Goal: Navigation & Orientation: Understand site structure

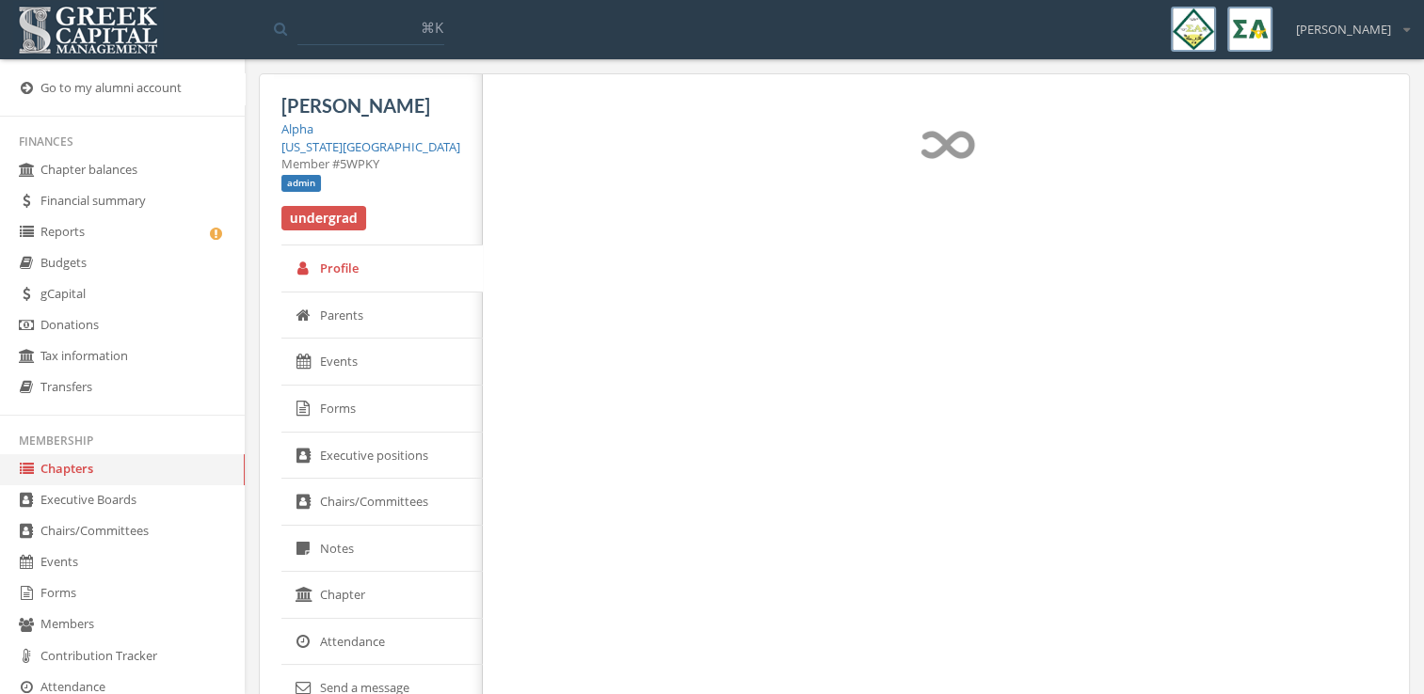
select select "******"
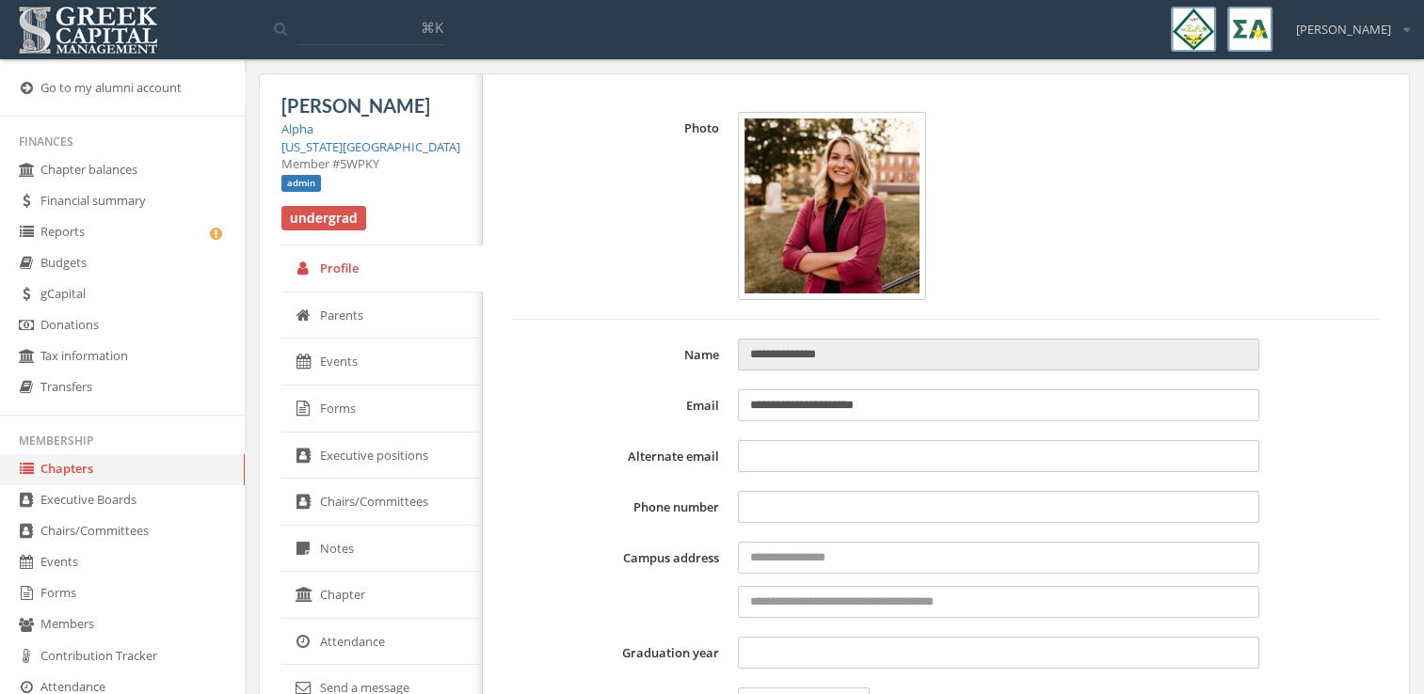
type input "**********"
type input "****"
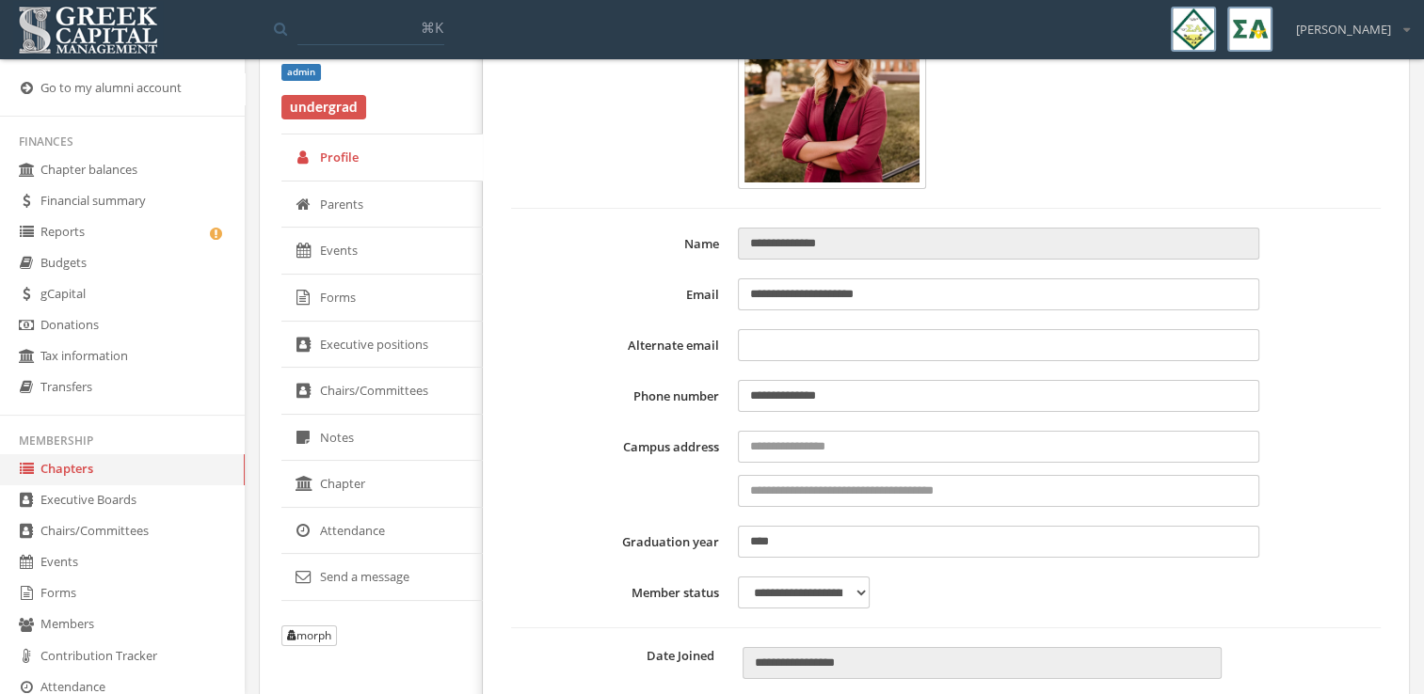
scroll to position [113, 0]
click at [378, 304] on link "Forms" at bounding box center [381, 296] width 201 height 47
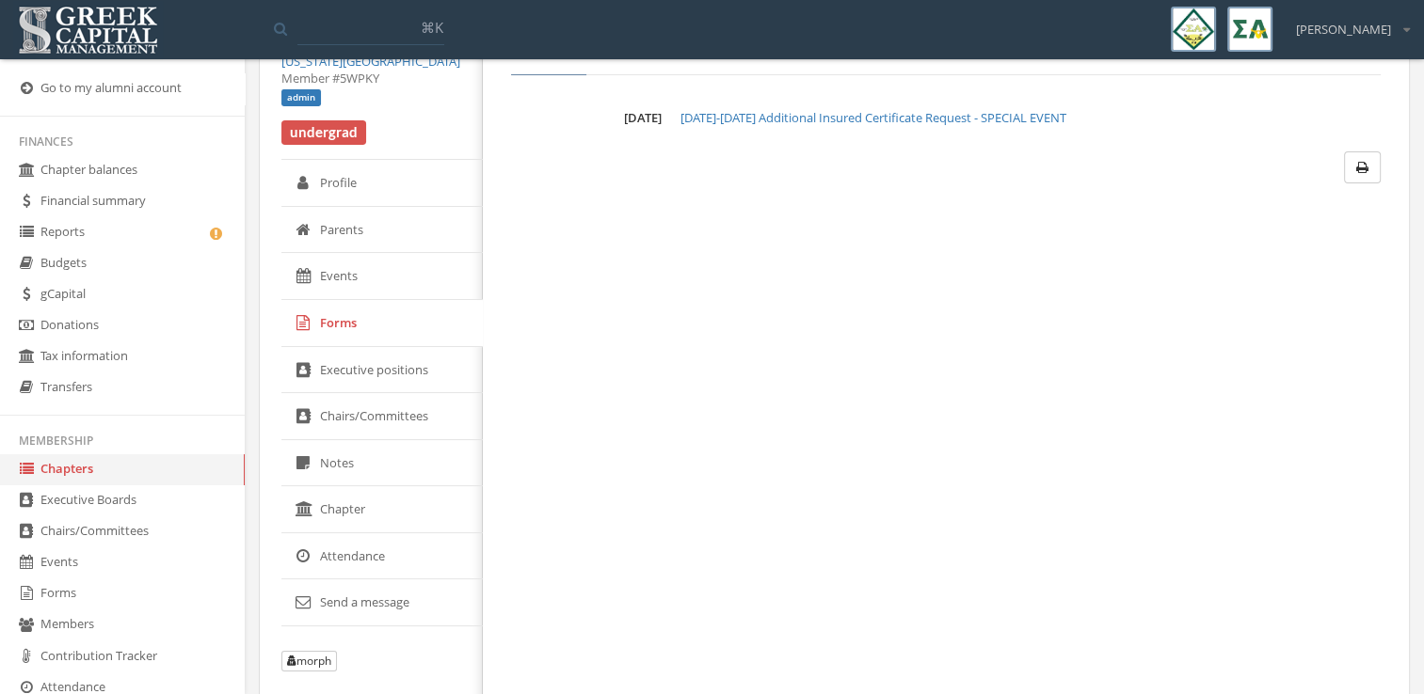
scroll to position [85, 0]
click at [135, 469] on link "Chapters" at bounding box center [122, 469] width 245 height 31
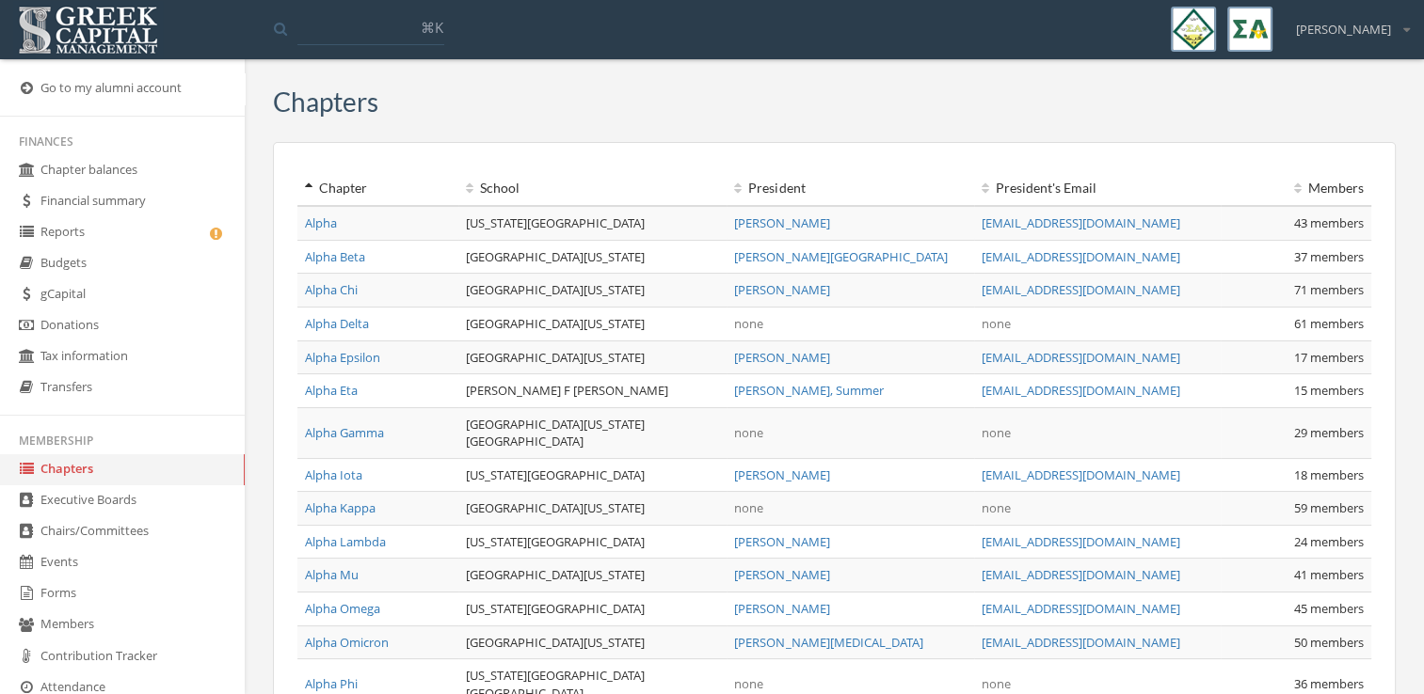
click at [322, 226] on link "Alpha" at bounding box center [321, 223] width 32 height 17
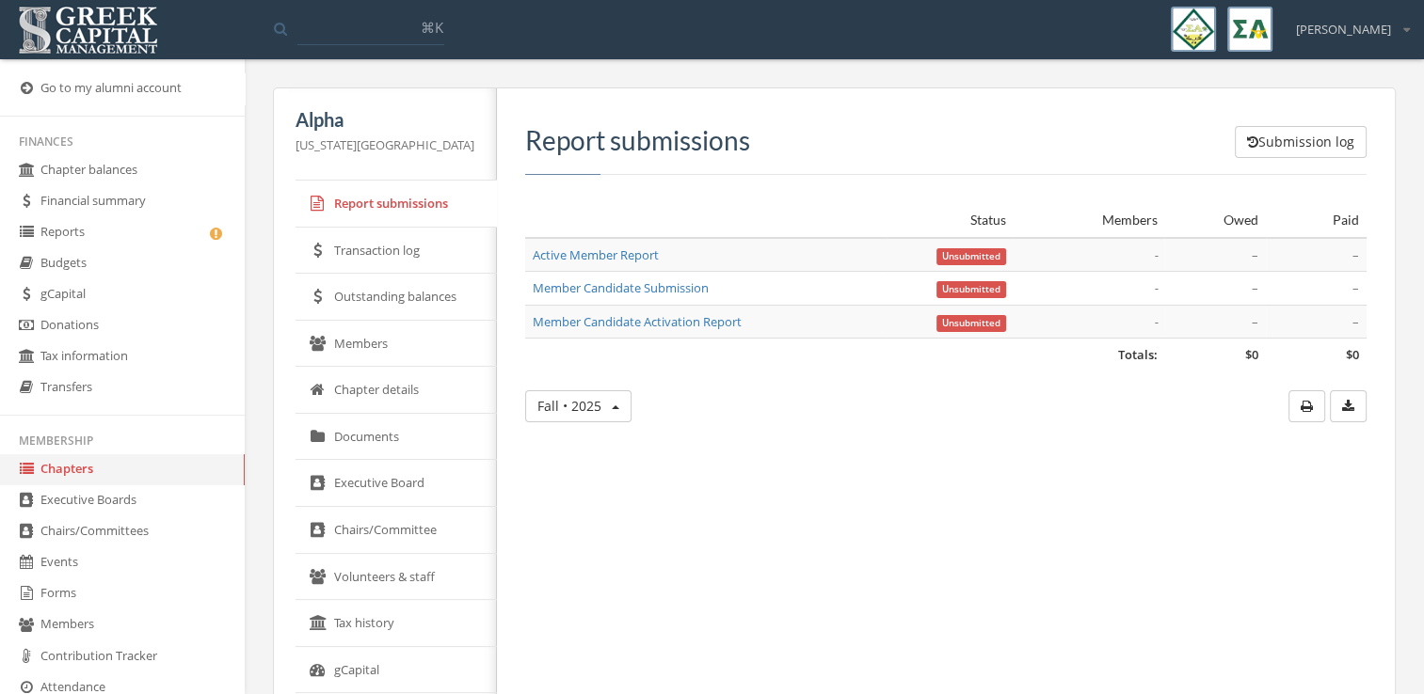
click at [408, 249] on link "Transaction log" at bounding box center [395, 251] width 201 height 47
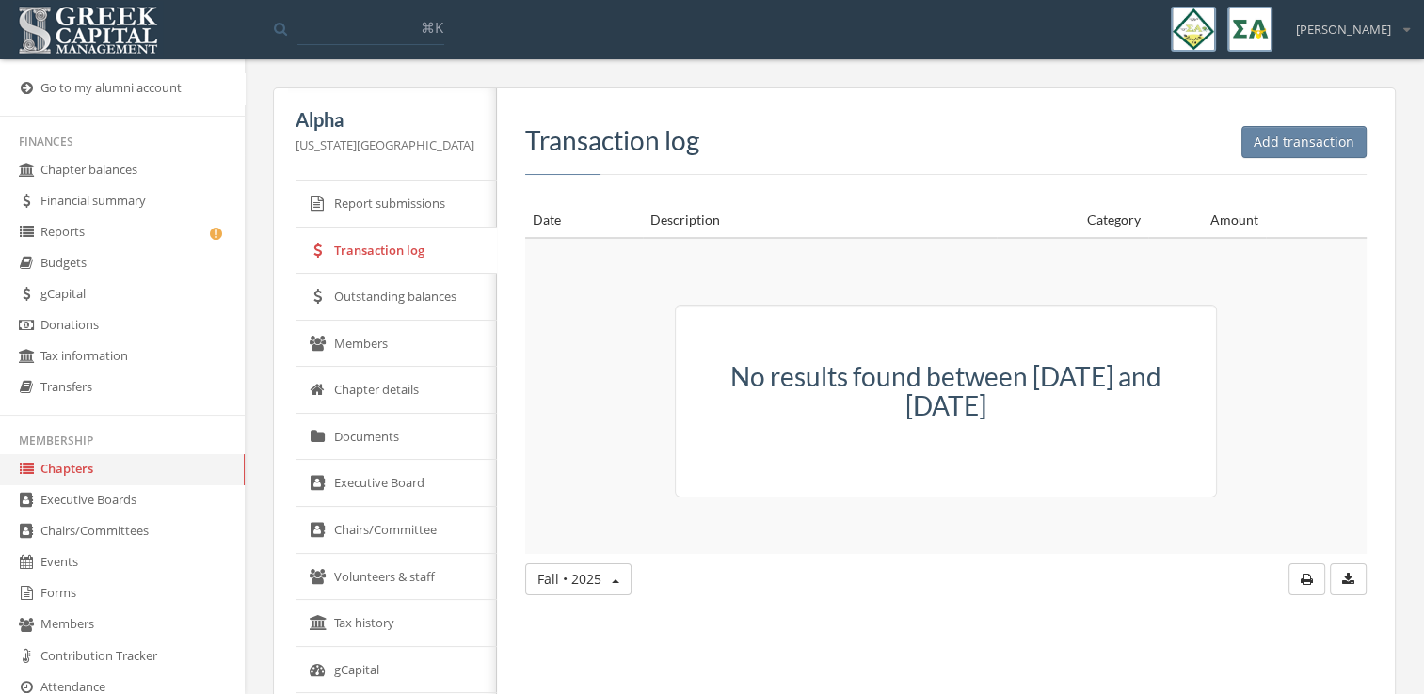
click at [399, 302] on link "Outstanding balances" at bounding box center [395, 297] width 201 height 47
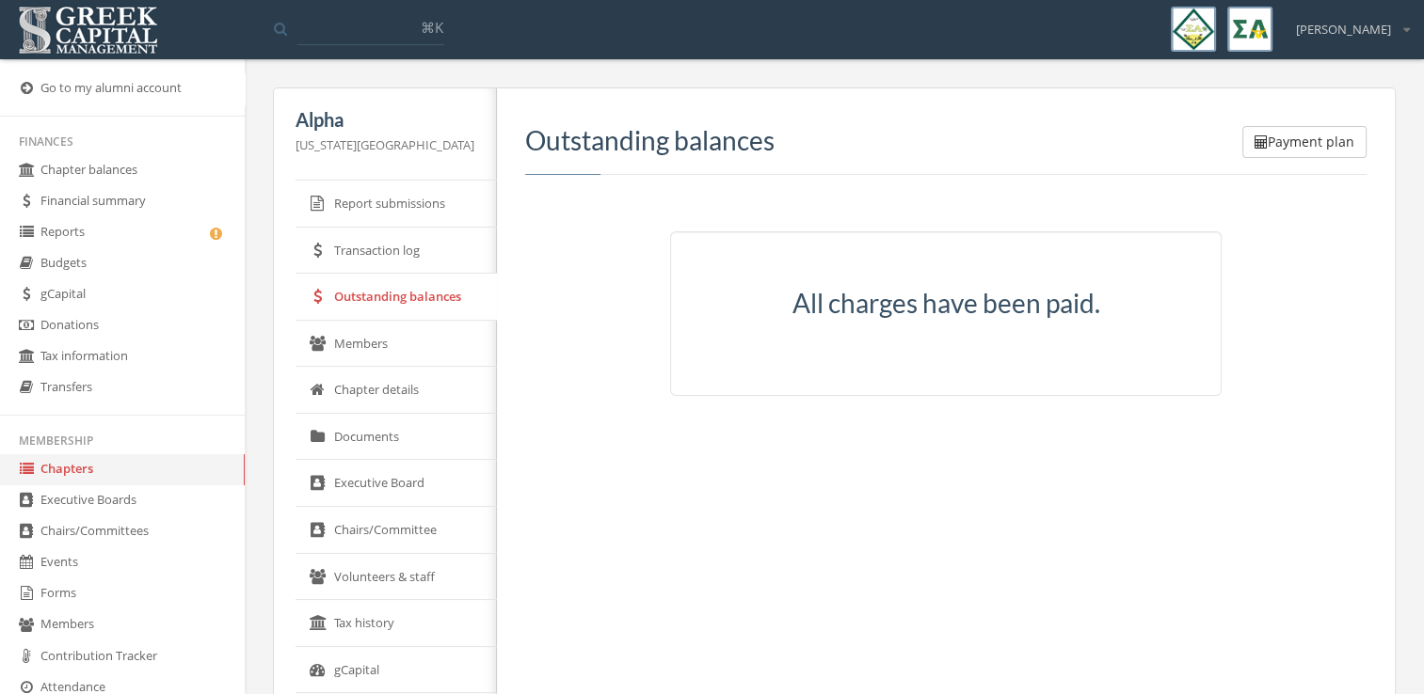
click at [395, 340] on link "Members" at bounding box center [395, 344] width 201 height 47
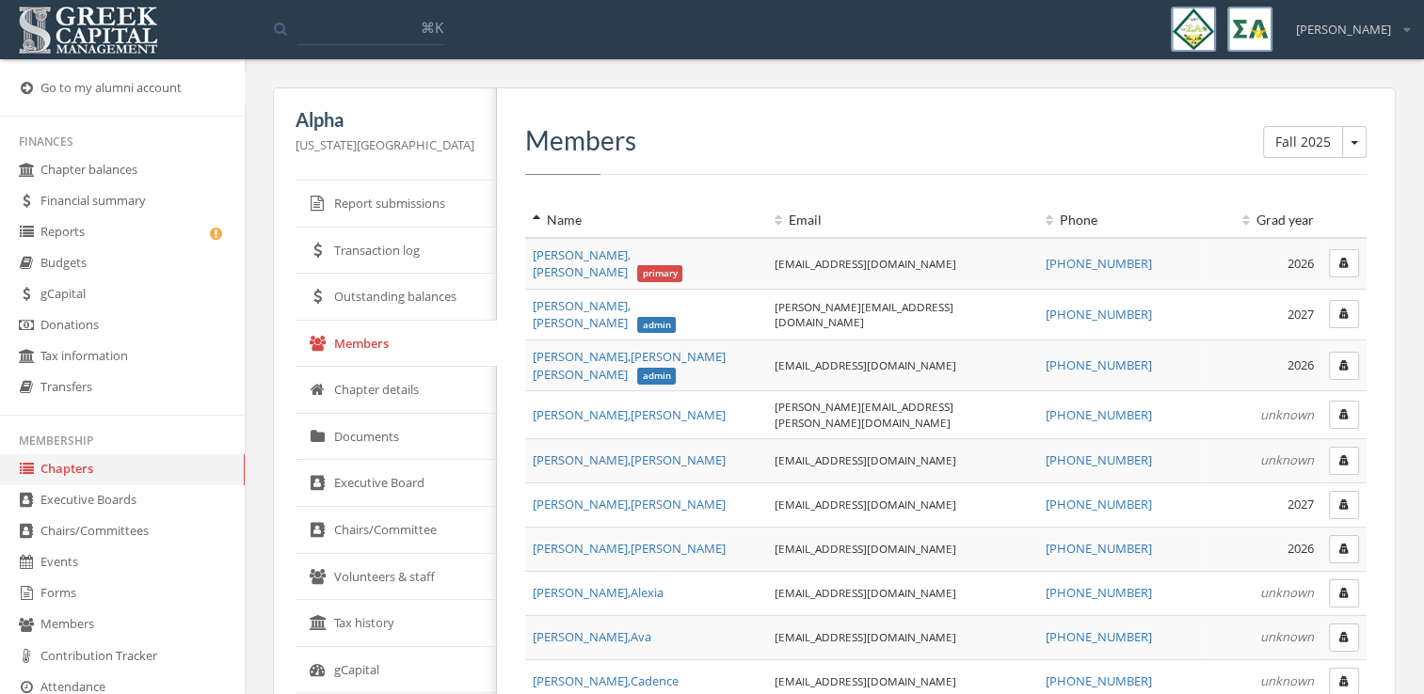
click at [399, 388] on link "Chapter details" at bounding box center [395, 390] width 201 height 47
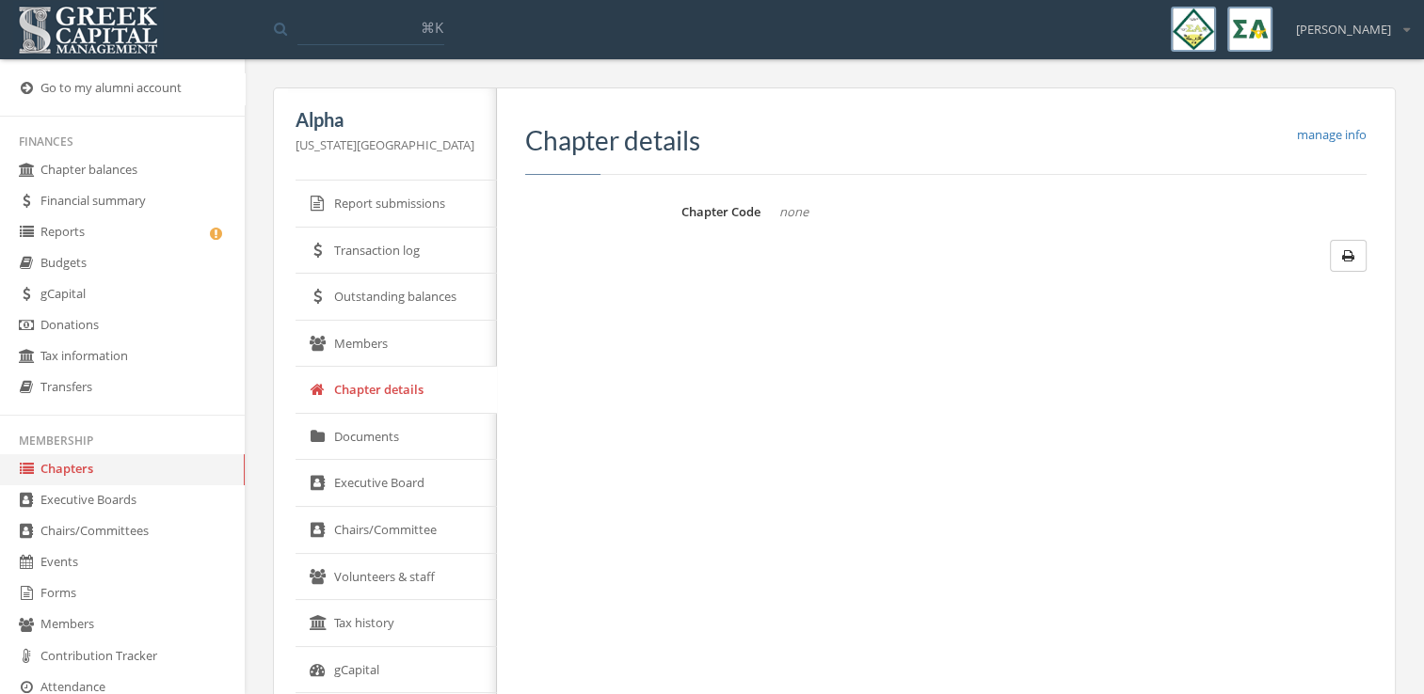
click at [405, 443] on link "Documents" at bounding box center [395, 437] width 201 height 47
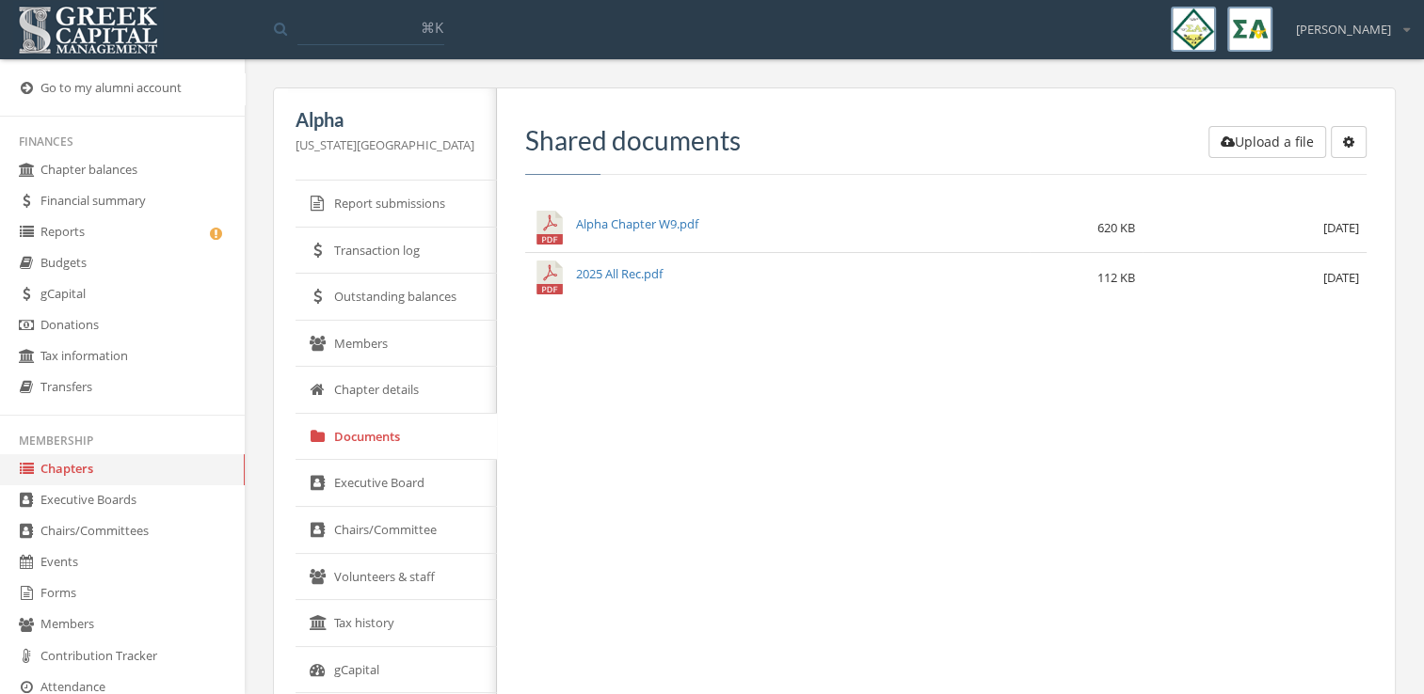
click at [405, 480] on link "Executive Board" at bounding box center [395, 483] width 201 height 47
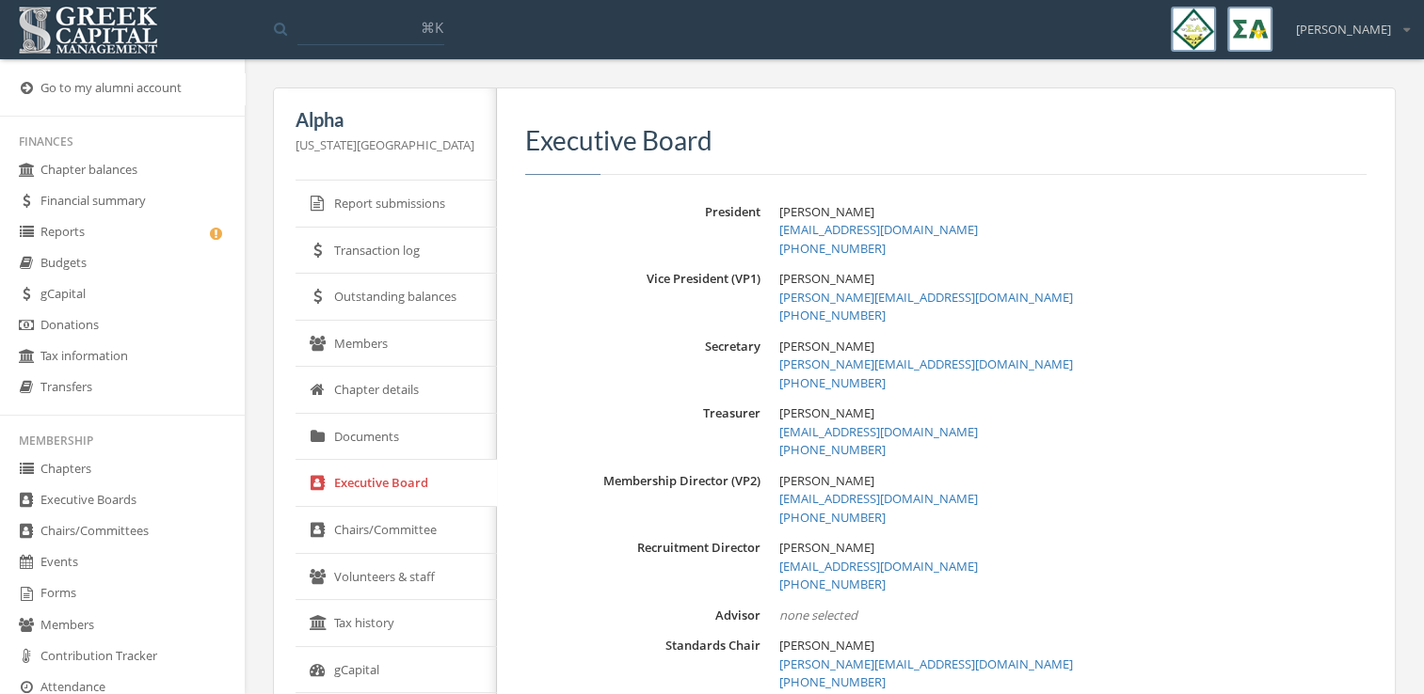
click at [401, 530] on link "Chairs/Committee" at bounding box center [395, 530] width 201 height 47
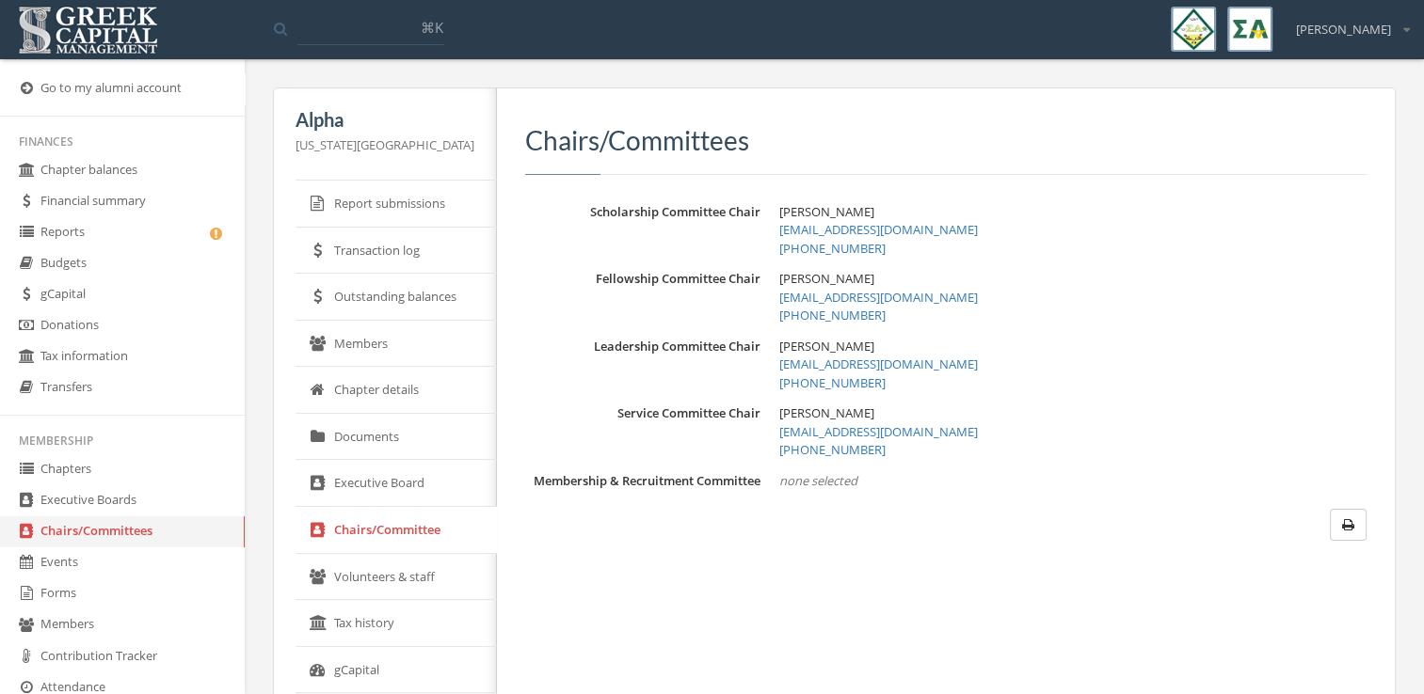
click at [390, 568] on link "Volunteers & staff" at bounding box center [395, 577] width 201 height 47
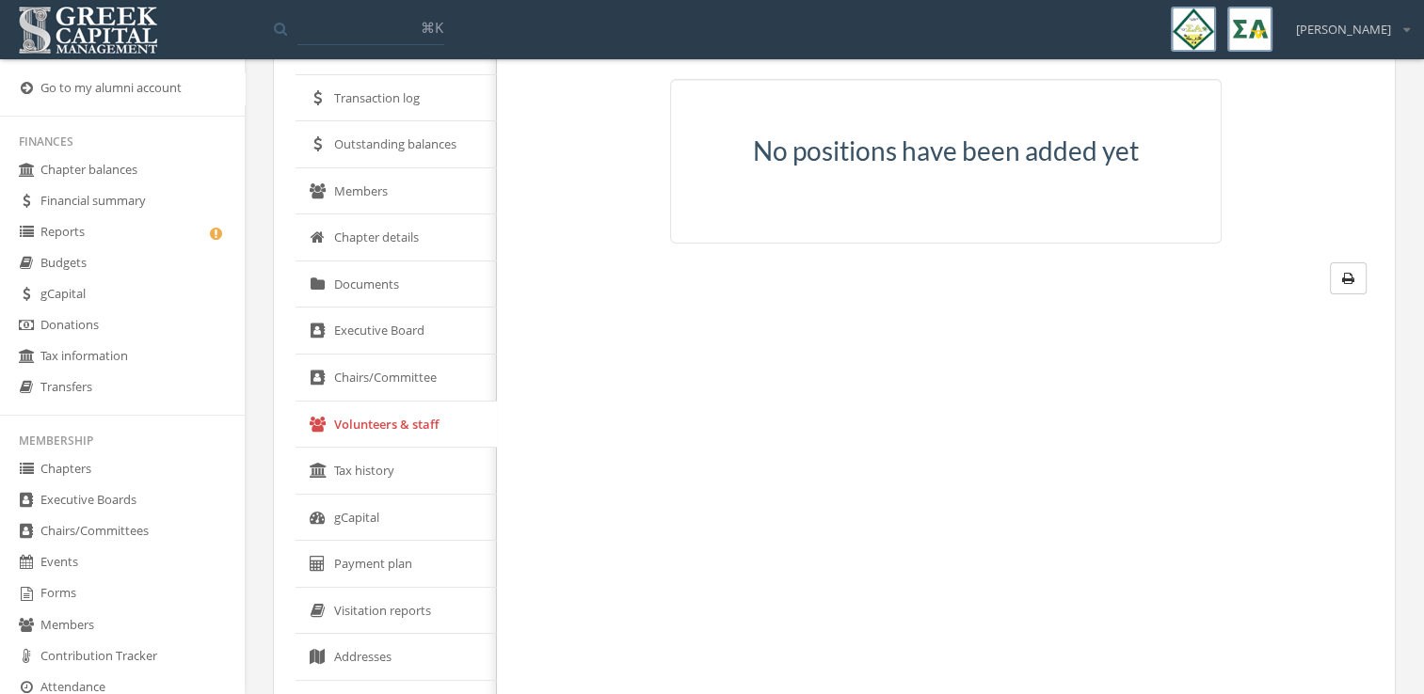
scroll to position [160, 0]
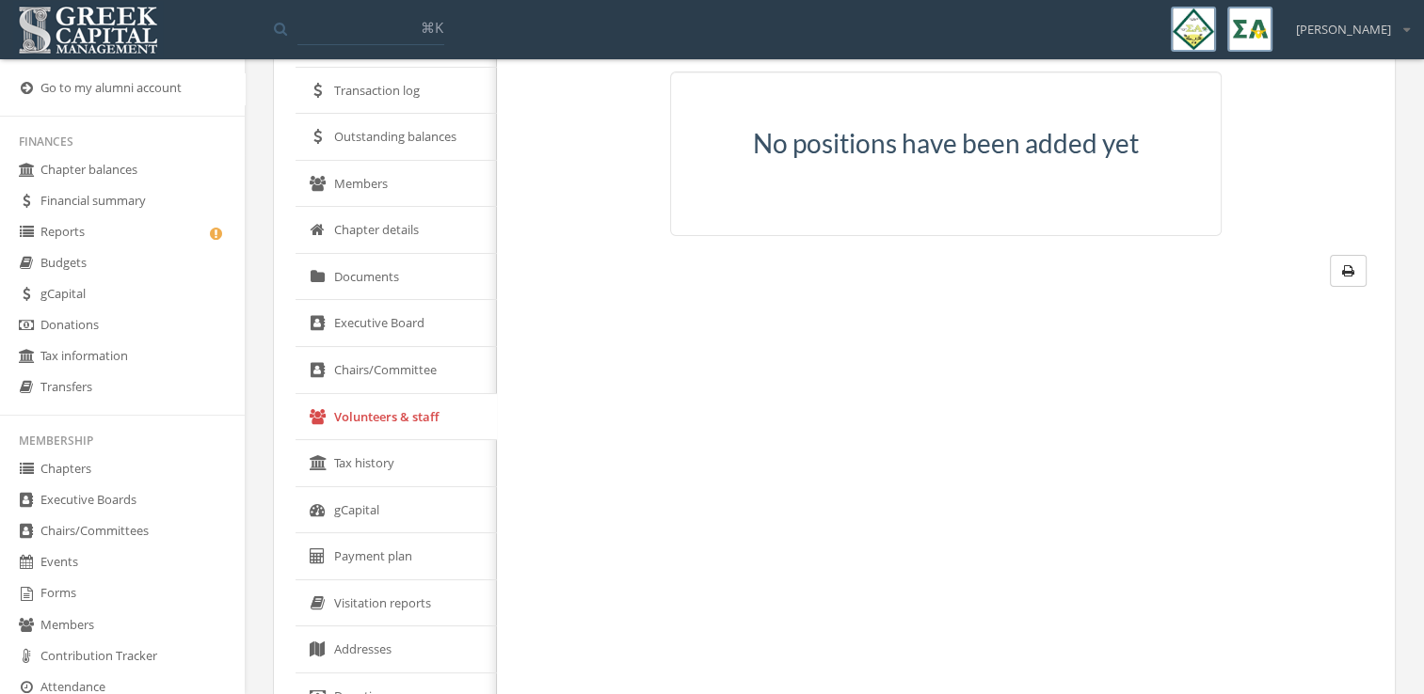
click at [391, 473] on link "Tax history" at bounding box center [395, 463] width 201 height 47
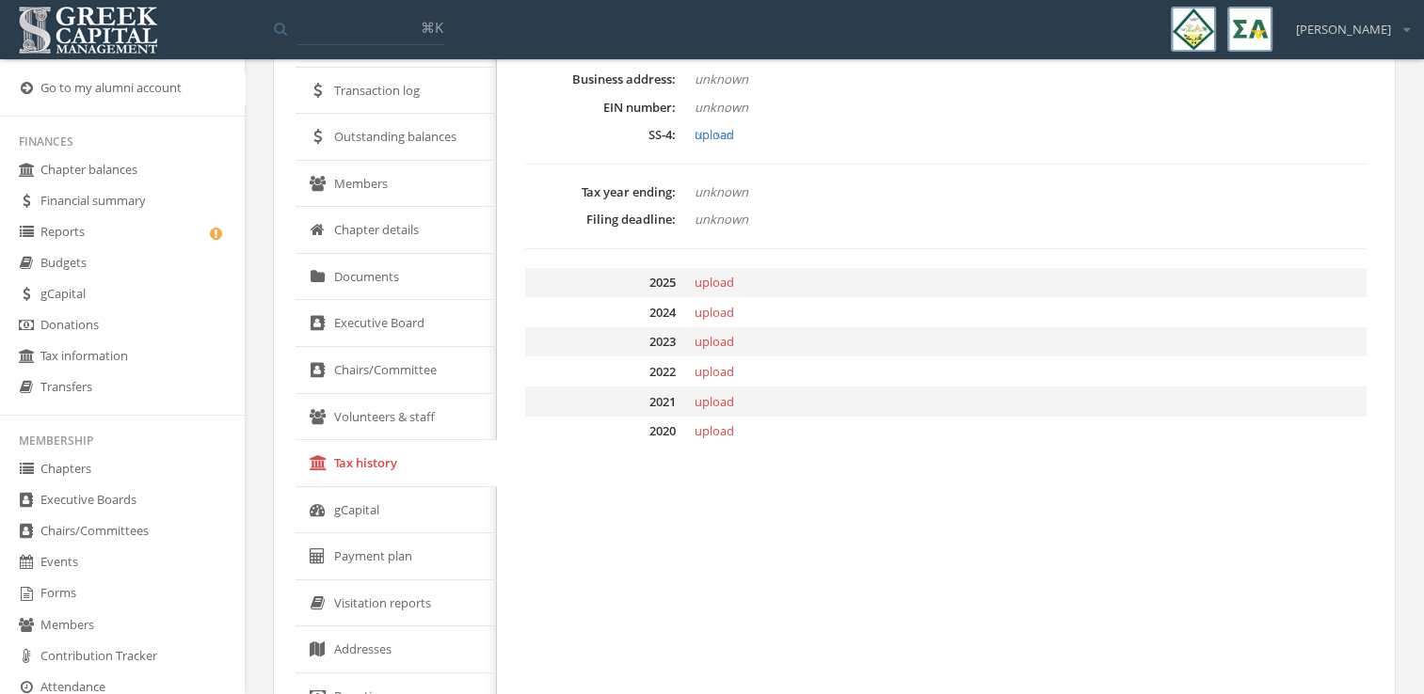
click at [388, 516] on link "gCapital" at bounding box center [395, 510] width 201 height 47
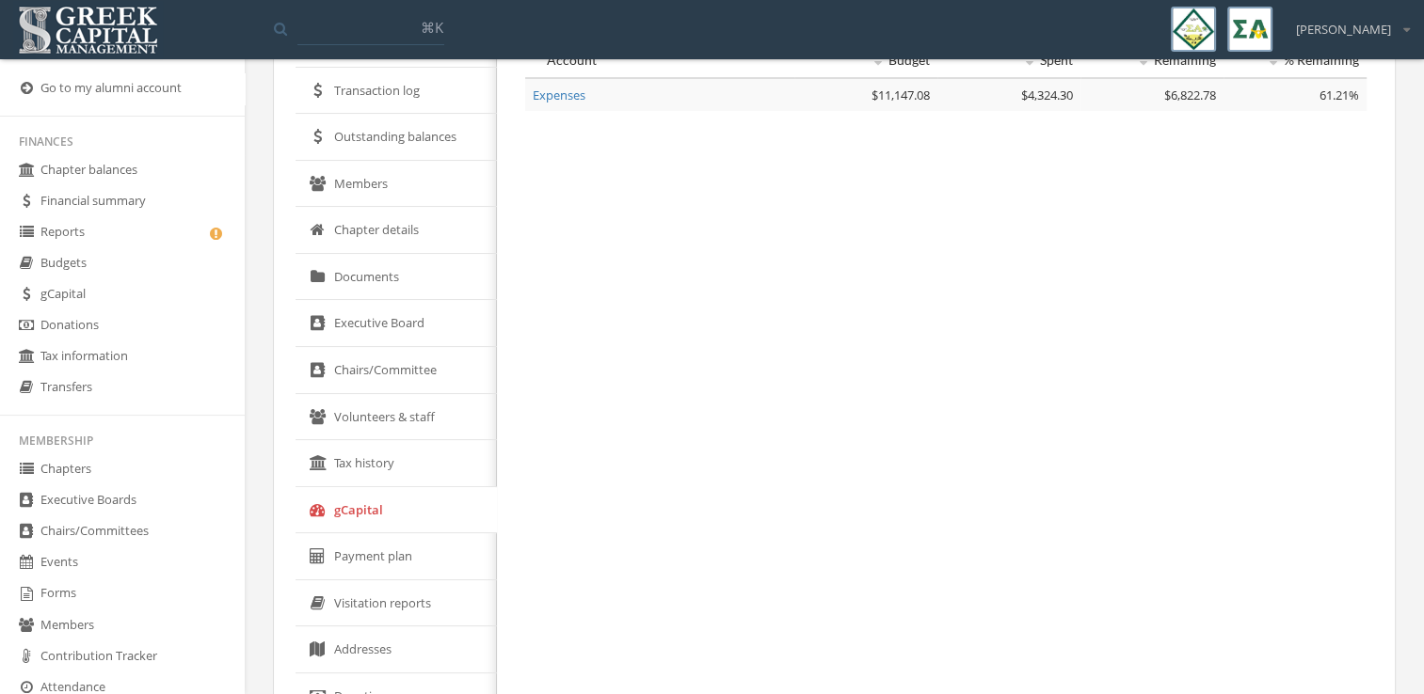
click at [384, 565] on link "Payment plan" at bounding box center [395, 556] width 201 height 47
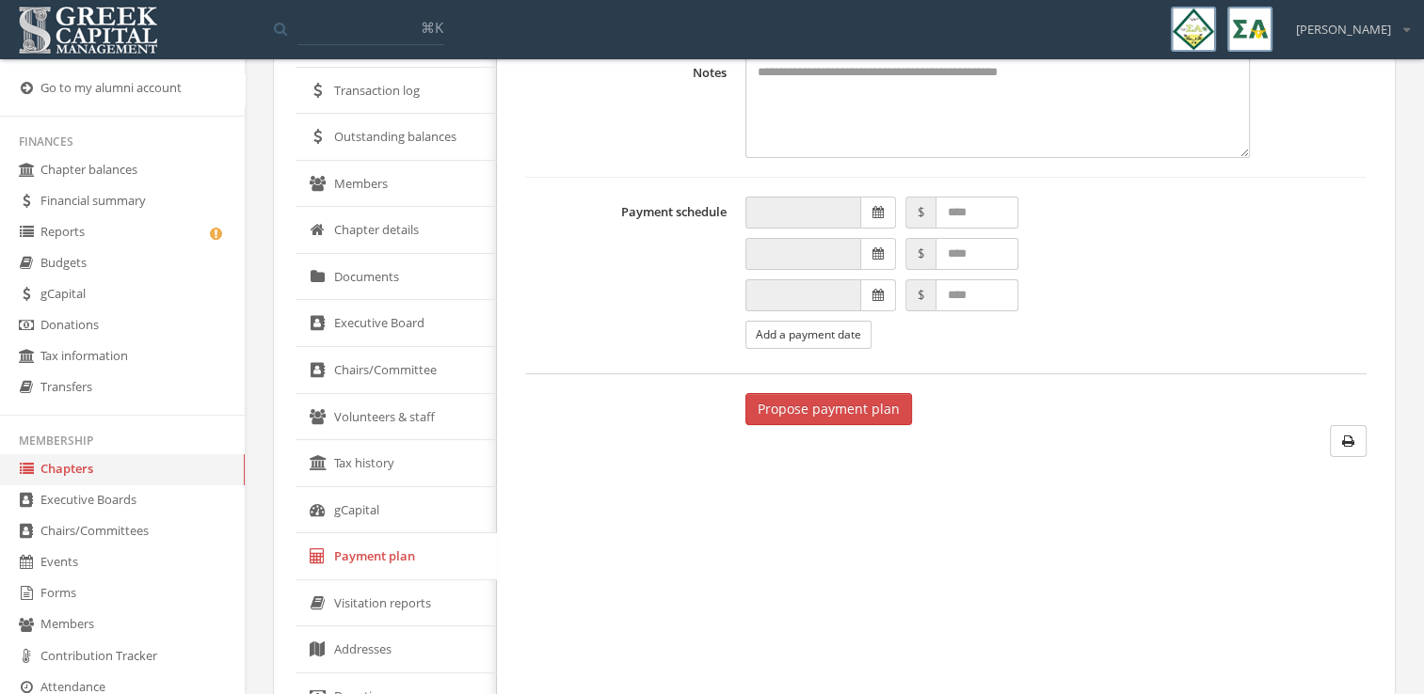
click at [383, 598] on link "Visitation reports" at bounding box center [395, 604] width 201 height 47
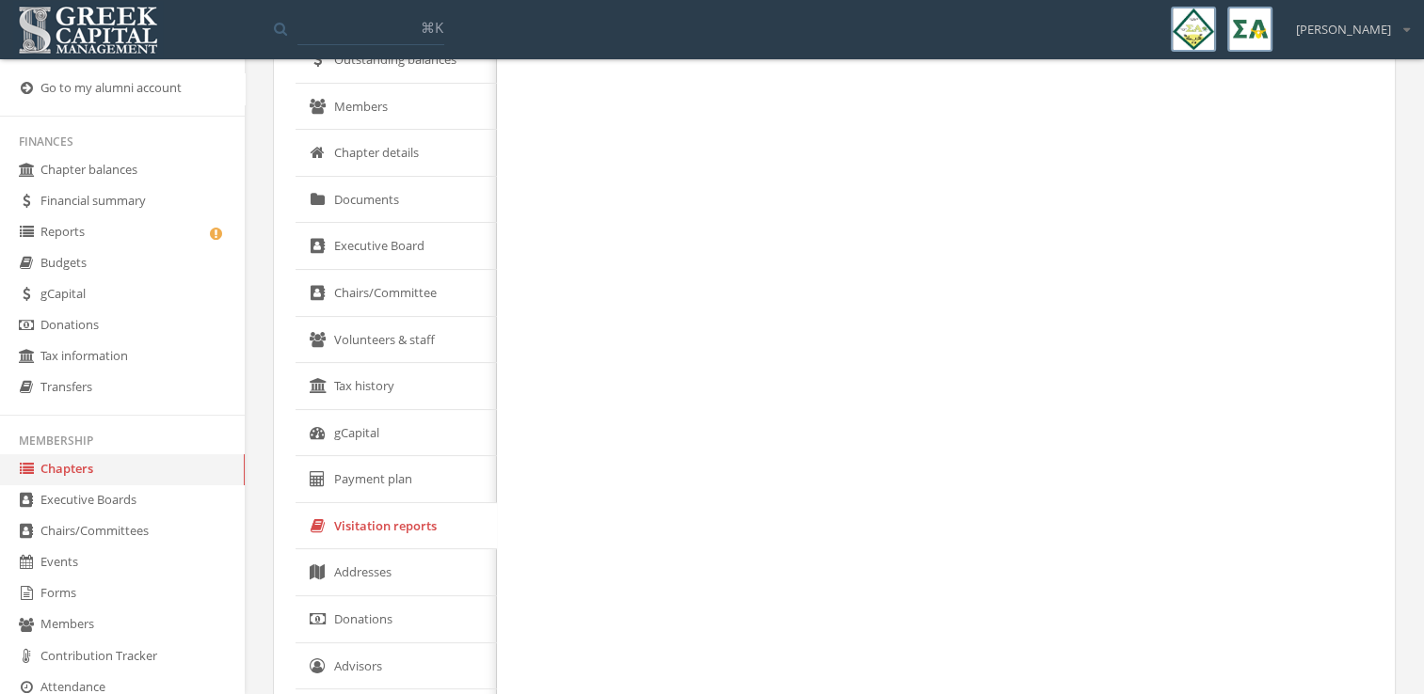
scroll to position [237, 0]
click at [404, 577] on link "Addresses" at bounding box center [395, 572] width 201 height 47
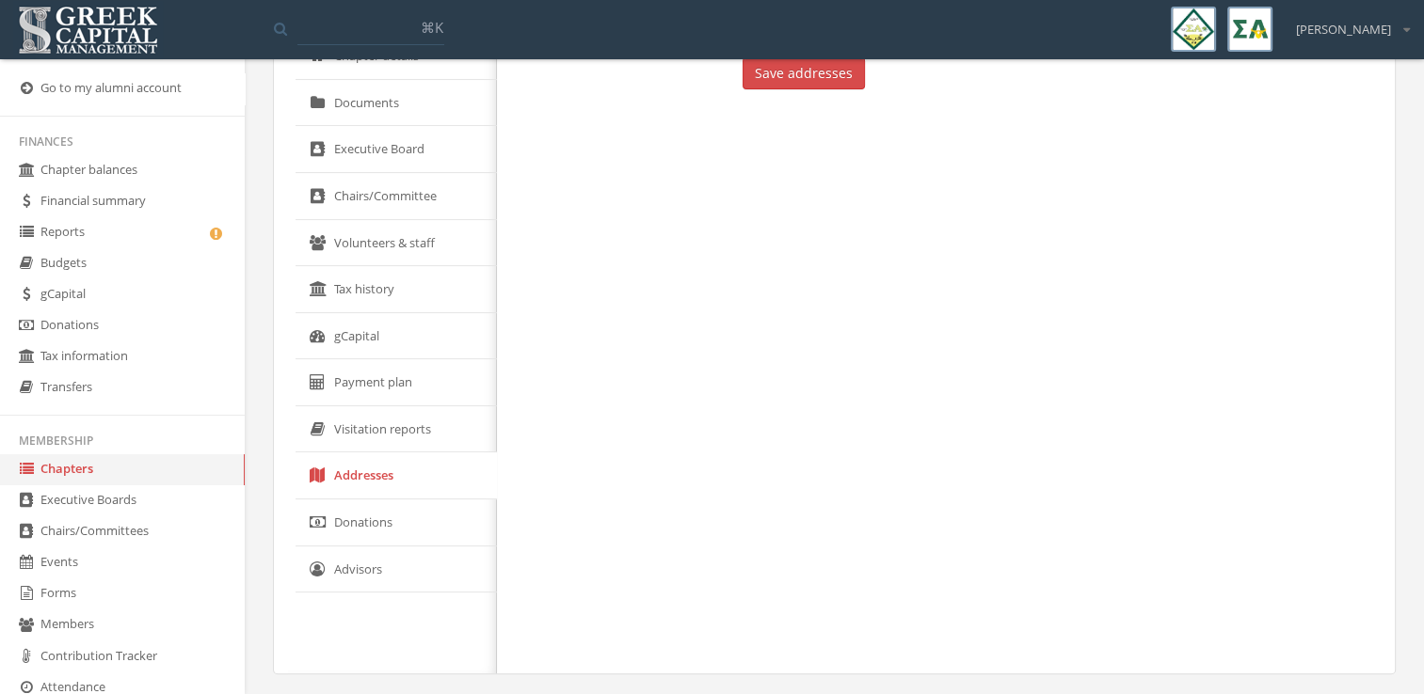
scroll to position [335, 0]
click at [398, 539] on link "Donations" at bounding box center [395, 522] width 201 height 47
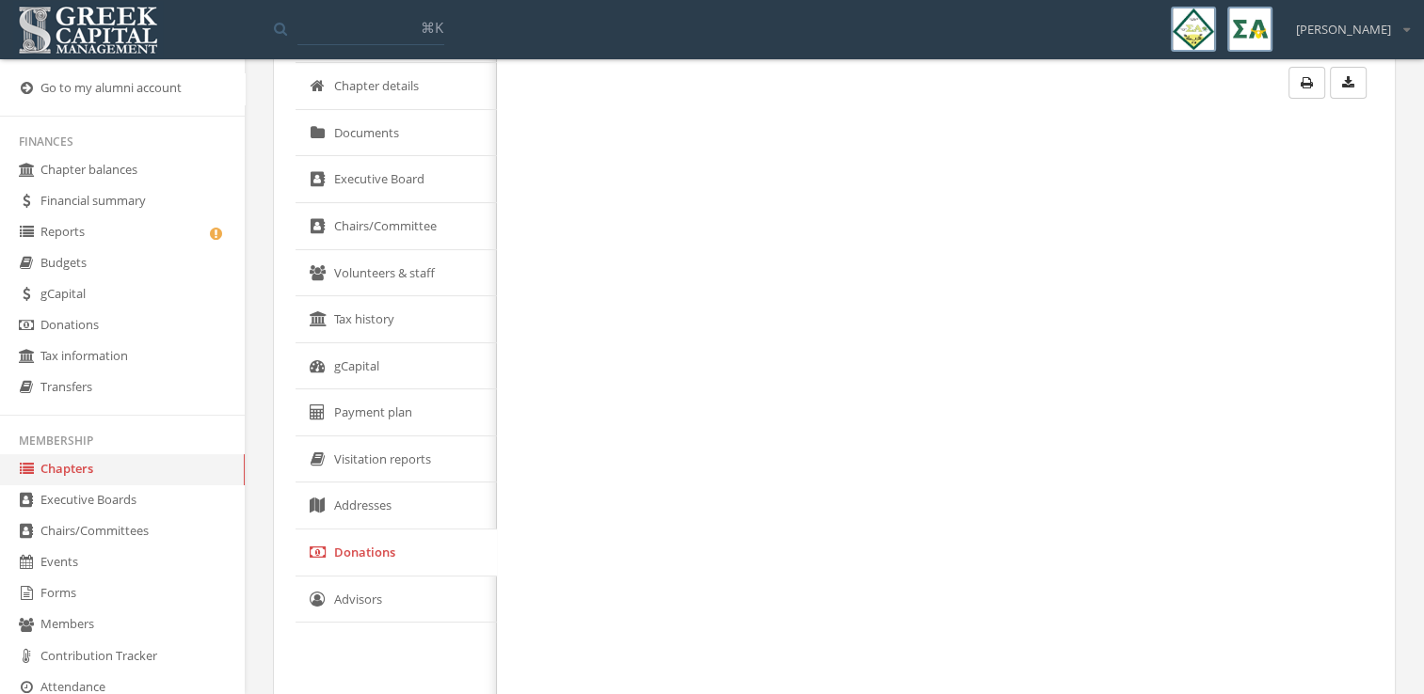
scroll to position [335, 0]
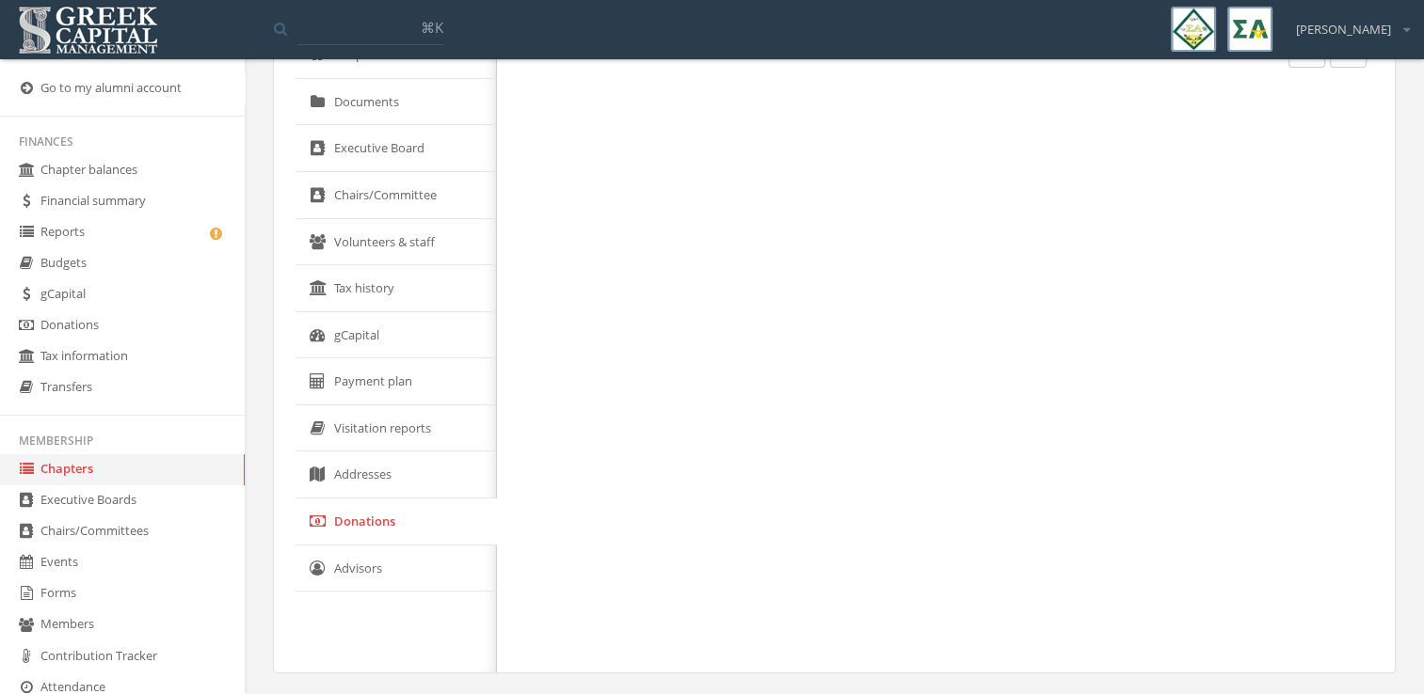
click at [391, 549] on link "Advisors" at bounding box center [395, 569] width 201 height 47
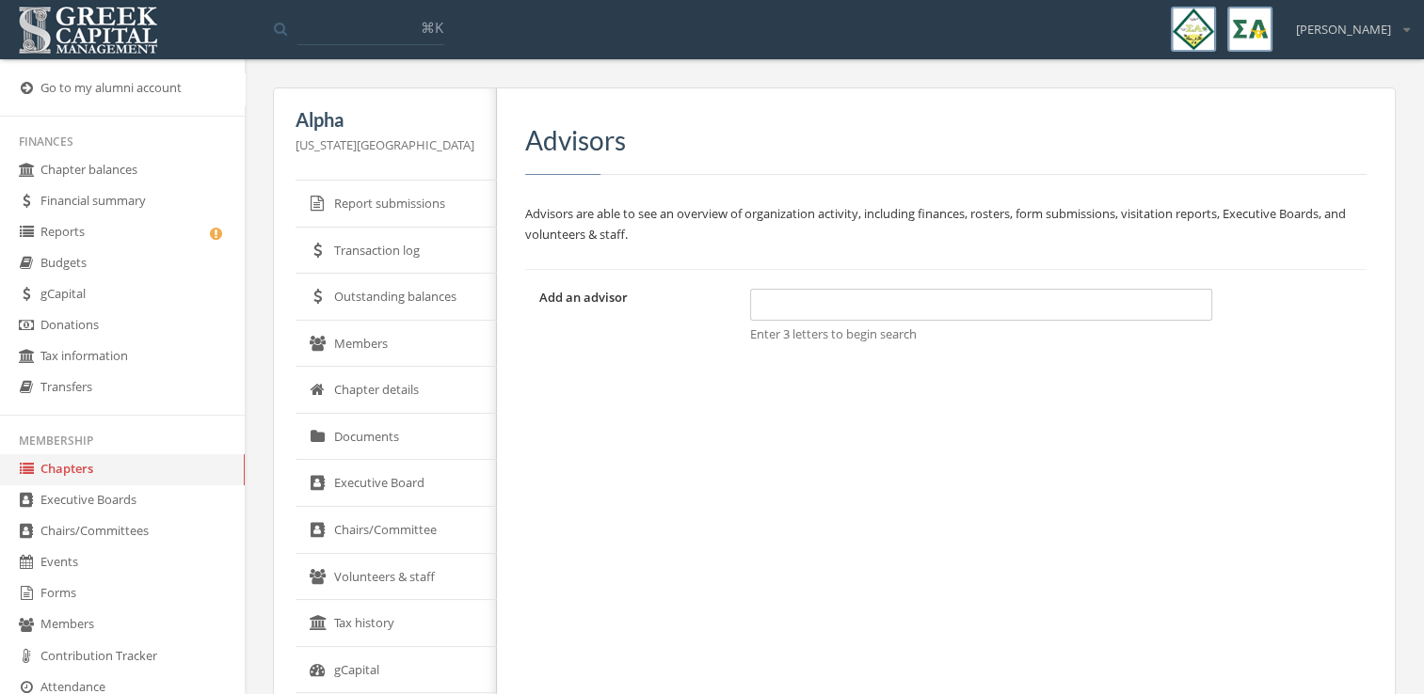
click at [134, 232] on link "Reports" at bounding box center [122, 232] width 245 height 31
